Goal: Navigation & Orientation: Find specific page/section

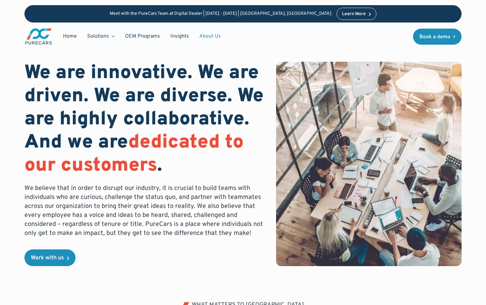
click at [212, 33] on link "About Us" at bounding box center [210, 36] width 32 height 12
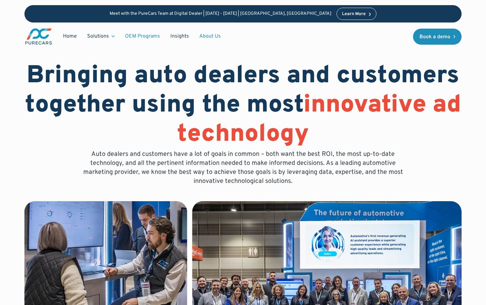
click at [147, 34] on link "OEM Programs" at bounding box center [142, 36] width 45 height 12
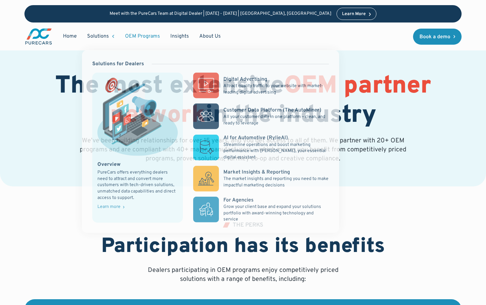
click at [101, 34] on div "Solutions" at bounding box center [98, 36] width 22 height 7
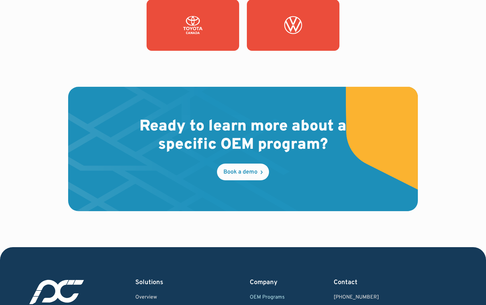
drag, startPoint x: 485, startPoint y: 43, endPoint x: 484, endPoint y: 232, distance: 188.5
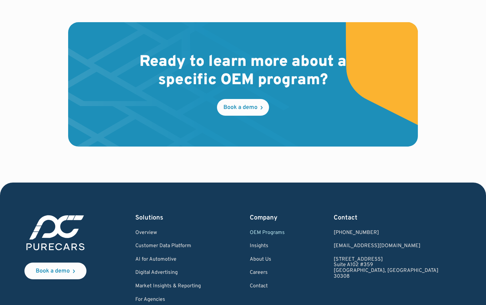
scroll to position [1022, 0]
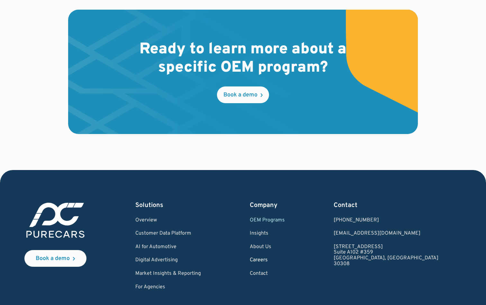
click at [284, 257] on link "Careers" at bounding box center [266, 260] width 35 height 6
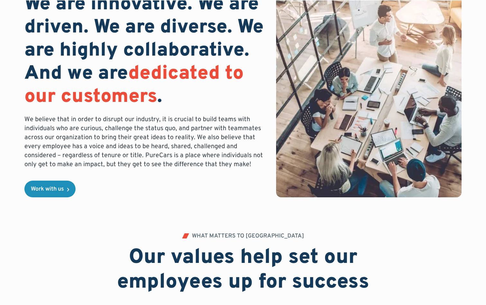
scroll to position [77, 0]
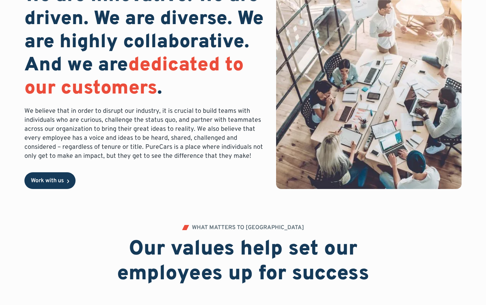
click at [61, 180] on div "Work with us" at bounding box center [47, 181] width 33 height 6
